Goal: Task Accomplishment & Management: Use online tool/utility

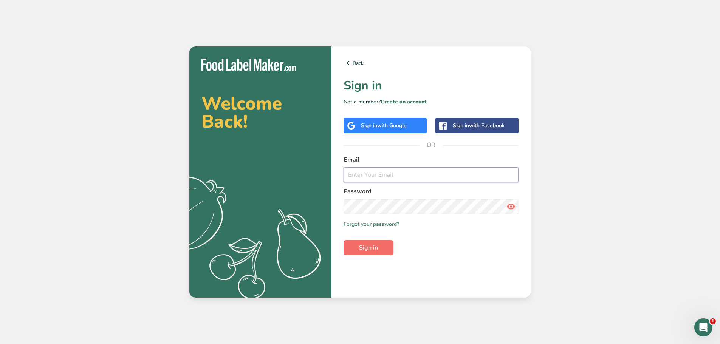
type input "[PERSON_NAME][EMAIL_ADDRESS][DOMAIN_NAME]"
click at [374, 250] on span "Sign in" at bounding box center [368, 247] width 19 height 9
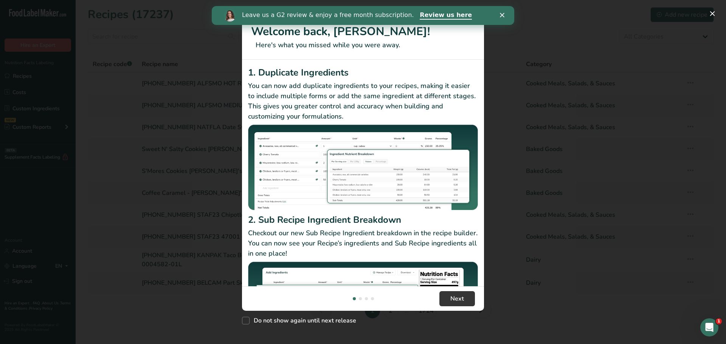
click at [502, 15] on polygon "Close" at bounding box center [502, 15] width 5 height 5
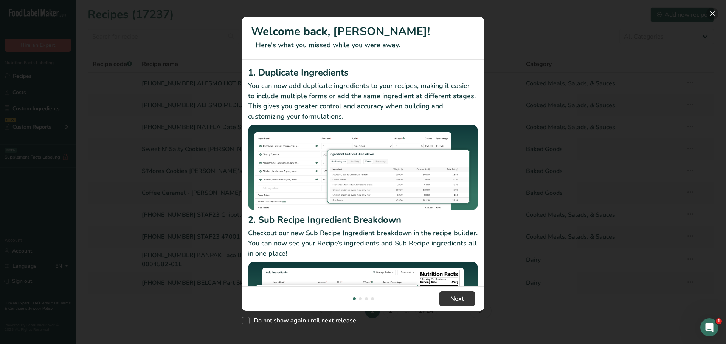
click at [713, 12] on button "New Features" at bounding box center [712, 14] width 12 height 12
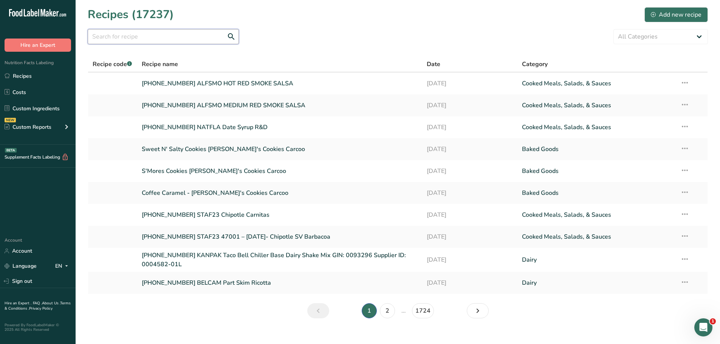
click at [177, 37] on input "text" at bounding box center [163, 36] width 151 height 15
click at [131, 33] on input "text" at bounding box center [163, 36] width 151 height 15
type input "carcoo"
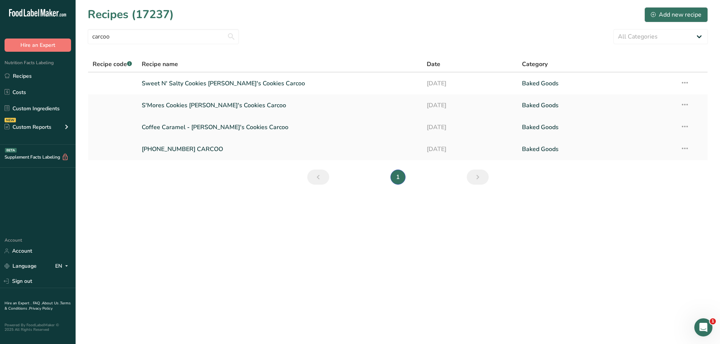
click at [205, 126] on link "Coffee Caramel - [PERSON_NAME]'s Cookies Carcoo" at bounding box center [280, 127] width 276 height 16
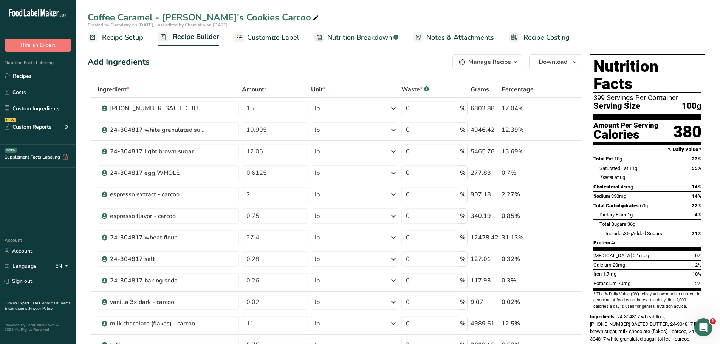
click at [127, 33] on span "Recipe Setup" at bounding box center [122, 38] width 41 height 10
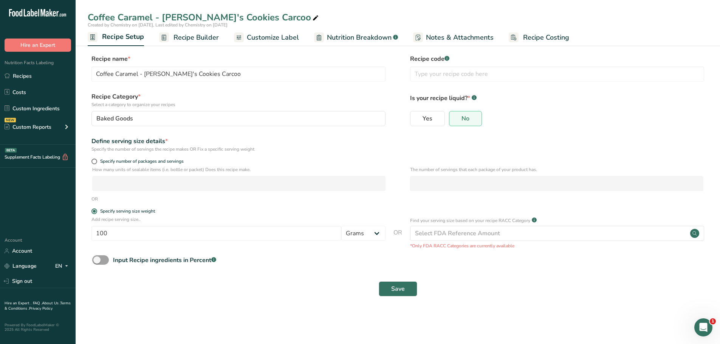
click at [201, 37] on span "Recipe Builder" at bounding box center [196, 38] width 45 height 10
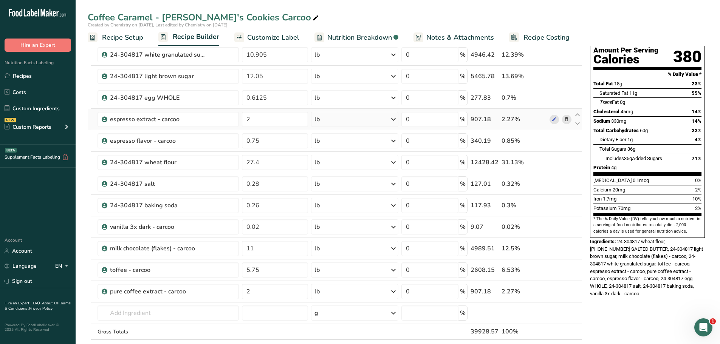
scroll to position [76, 0]
click at [94, 45] on link "Recipe Setup" at bounding box center [116, 37] width 56 height 17
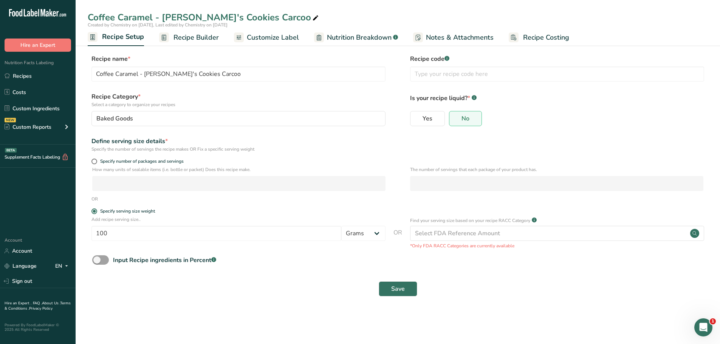
click at [192, 38] on span "Recipe Builder" at bounding box center [196, 38] width 45 height 10
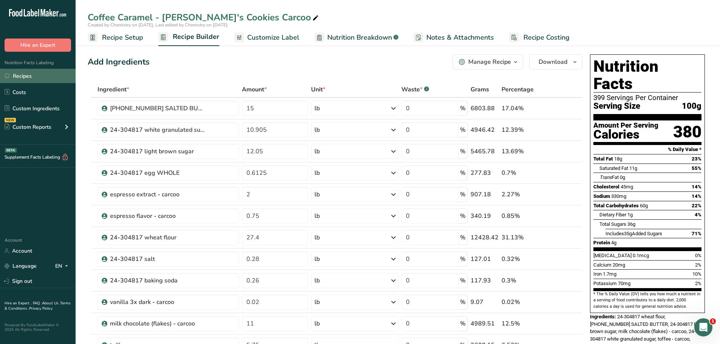
click at [29, 76] on link "Recipes" at bounding box center [38, 76] width 76 height 14
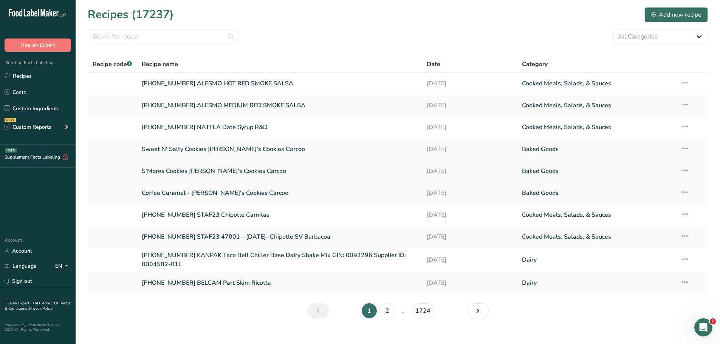
click at [186, 172] on link "S'Mores Cookies [PERSON_NAME]'s Cookies Carcoo" at bounding box center [280, 171] width 276 height 16
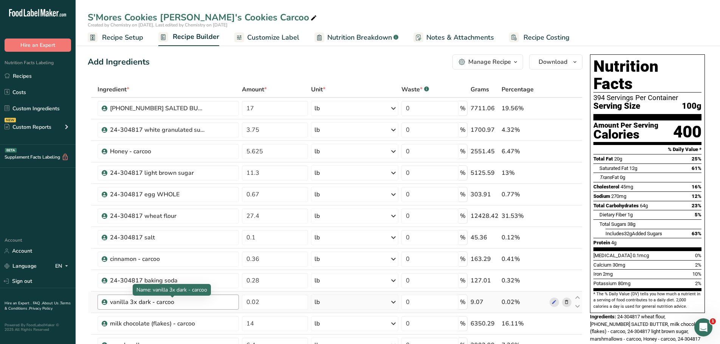
scroll to position [38, 0]
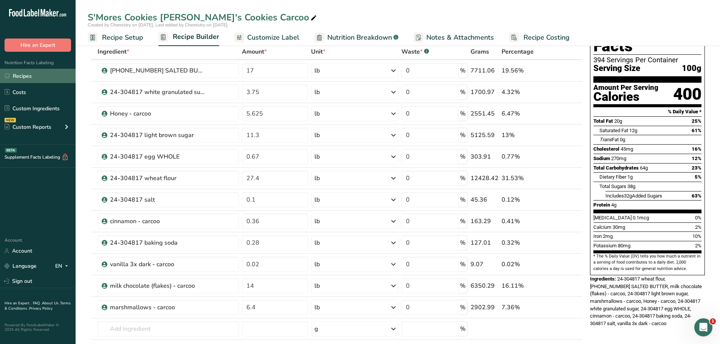
click at [39, 72] on link "Recipes" at bounding box center [38, 76] width 76 height 14
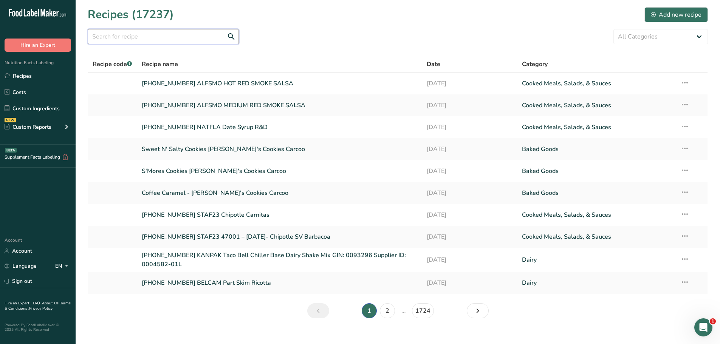
click at [136, 37] on input "text" at bounding box center [163, 36] width 151 height 15
click at [208, 149] on link "Sweet N' Salty Cookies [PERSON_NAME]'s Cookies Carcoo" at bounding box center [280, 149] width 276 height 16
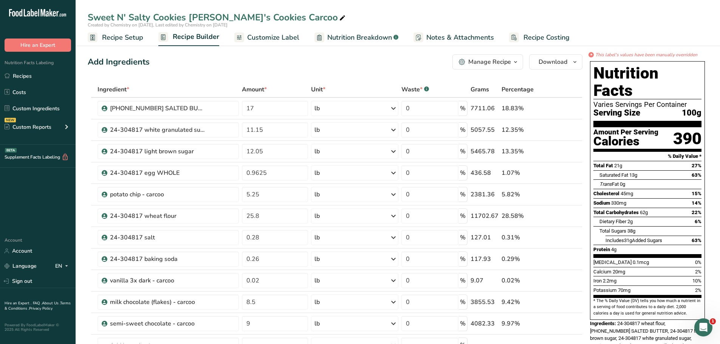
click at [274, 38] on span "Customize Label" at bounding box center [273, 38] width 52 height 10
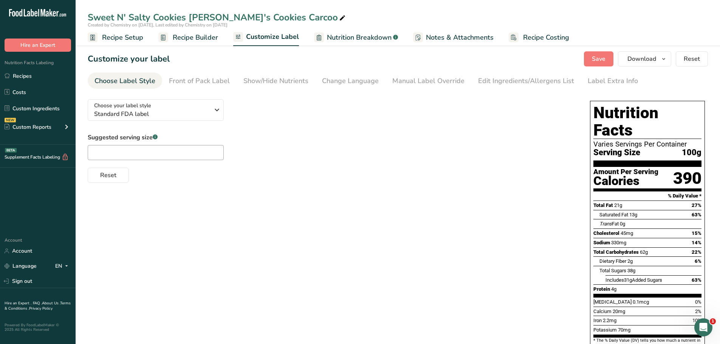
click at [128, 38] on span "Recipe Setup" at bounding box center [122, 38] width 41 height 10
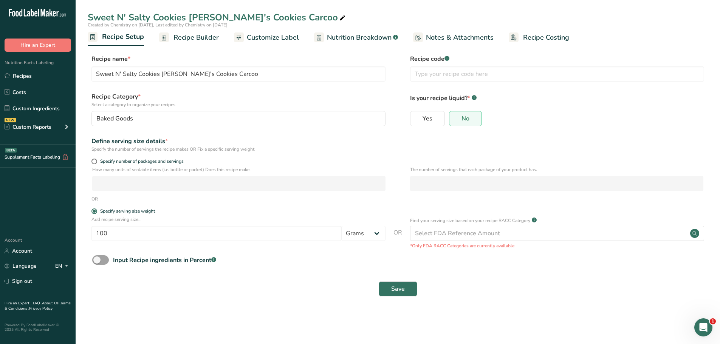
click at [277, 37] on span "Customize Label" at bounding box center [273, 38] width 52 height 10
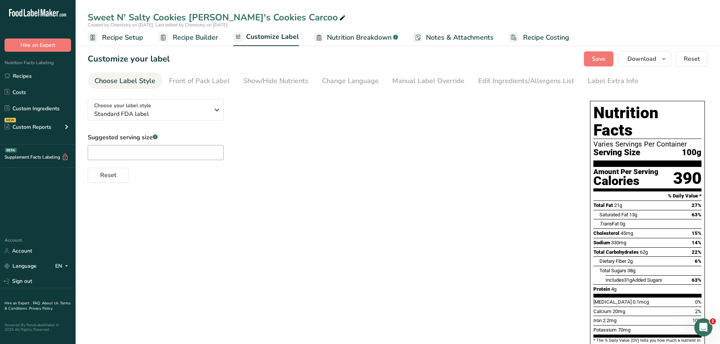
click at [126, 38] on span "Recipe Setup" at bounding box center [122, 38] width 41 height 10
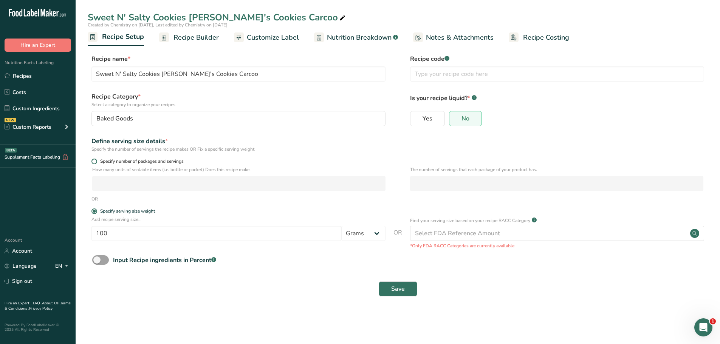
click at [95, 160] on span at bounding box center [95, 162] width 6 height 6
click at [95, 160] on input "Specify number of packages and servings" at bounding box center [94, 161] width 5 height 5
radio input "true"
radio input "false"
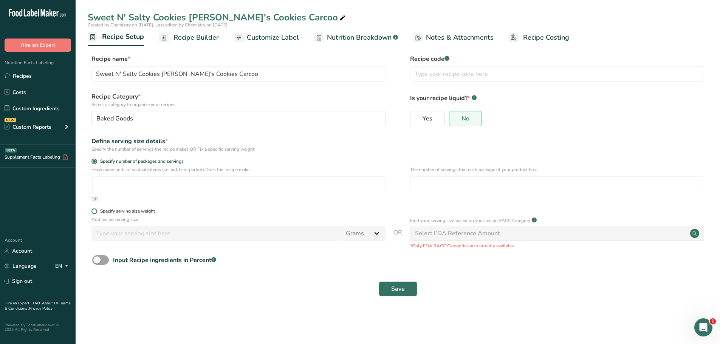
click at [97, 211] on span "Specify serving size weight" at bounding box center [126, 212] width 58 height 6
click at [96, 211] on input "Specify serving size weight" at bounding box center [94, 211] width 5 height 5
radio input "true"
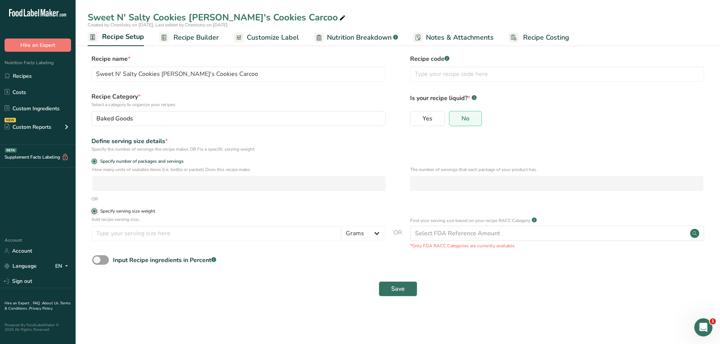
radio input "false"
click at [122, 239] on input "number" at bounding box center [217, 233] width 250 height 15
type input "100"
click at [330, 162] on label "Specify number of packages and servings" at bounding box center [239, 162] width 294 height 6
click at [96, 162] on input "Specify number of packages and servings" at bounding box center [94, 161] width 5 height 5
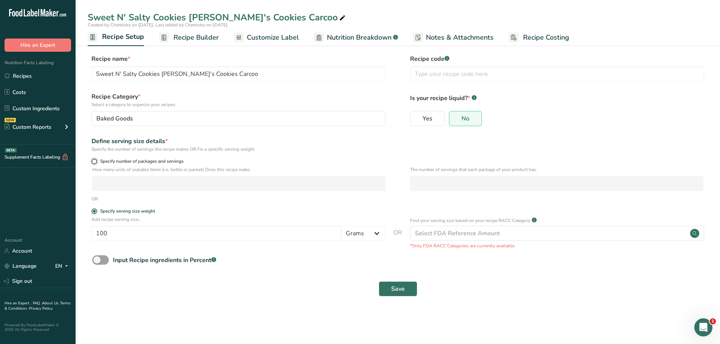
radio input "true"
radio input "false"
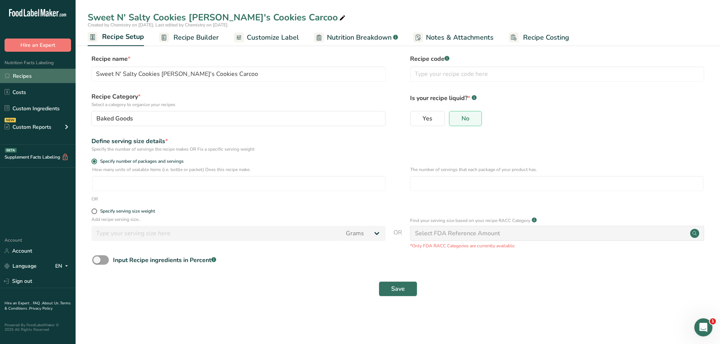
click at [24, 81] on link "Recipes" at bounding box center [38, 76] width 76 height 14
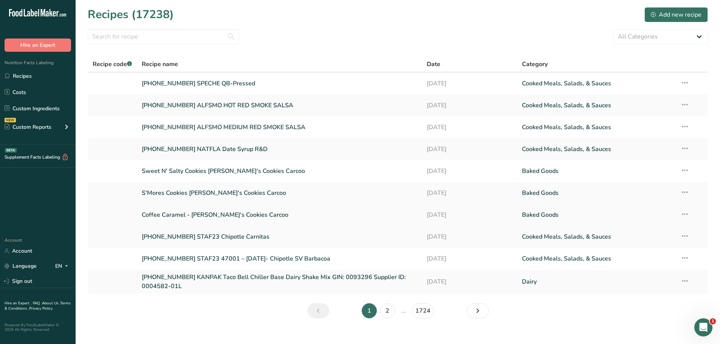
click at [225, 213] on link "Coffee Caramel - [PERSON_NAME]'s Cookies Carcoo" at bounding box center [280, 215] width 276 height 16
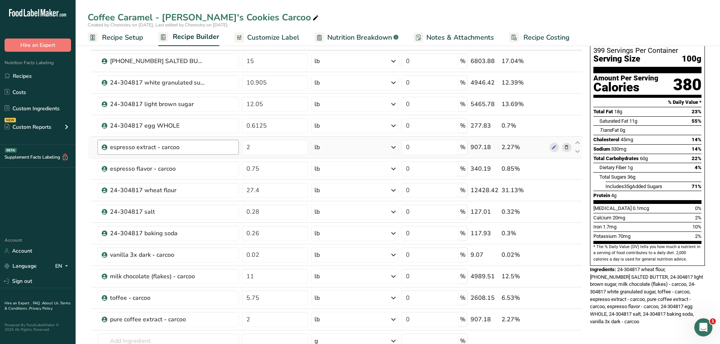
scroll to position [113, 0]
